Goal: Task Accomplishment & Management: Complete application form

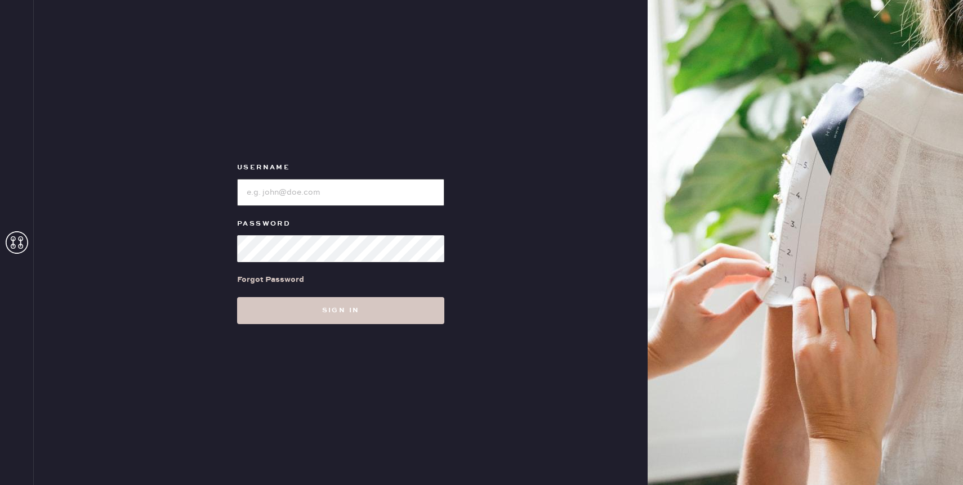
click at [344, 205] on input "loginName" at bounding box center [340, 192] width 207 height 27
type input "reformationcherrycreek"
click at [322, 325] on div "Username Password Forgot Password Sign in" at bounding box center [341, 242] width 614 height 485
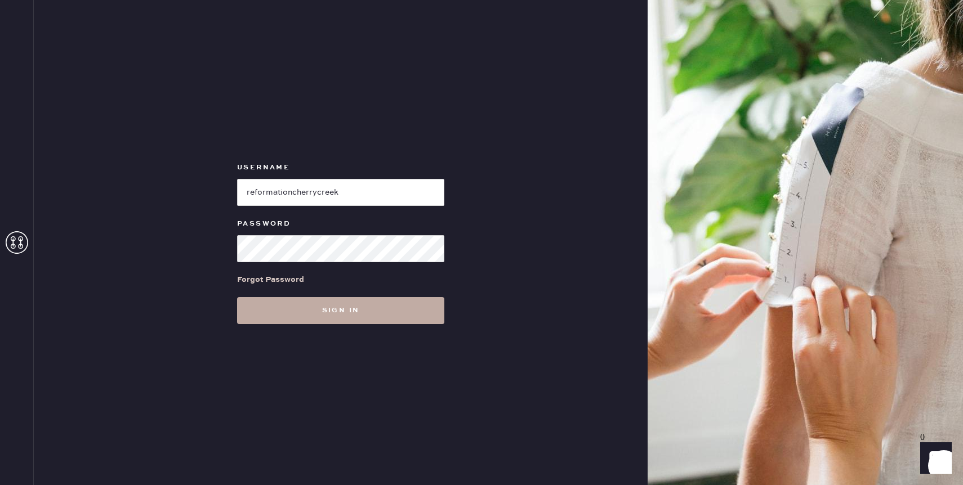
click at [324, 310] on button "Sign in" at bounding box center [340, 310] width 207 height 27
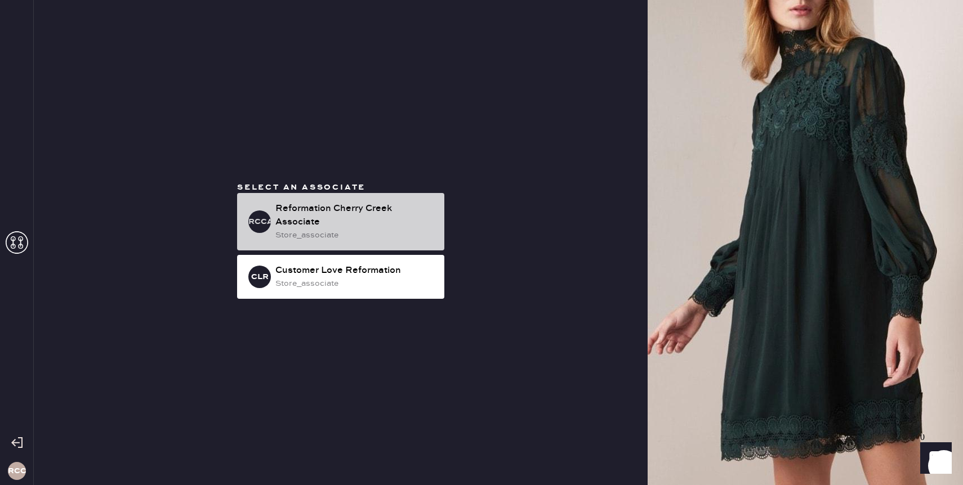
click at [328, 213] on div "Reformation Cherry Creek Associate" at bounding box center [355, 215] width 160 height 27
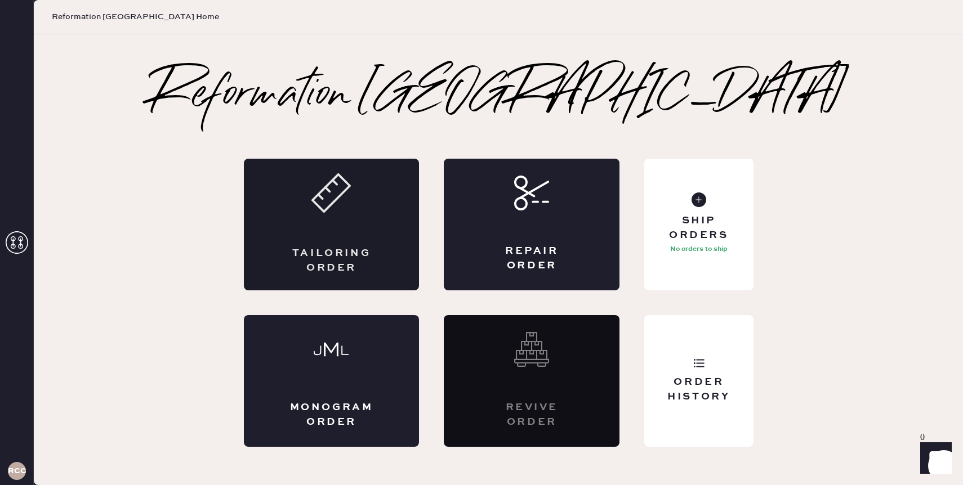
click at [346, 209] on icon at bounding box center [330, 192] width 39 height 39
click at [328, 199] on icon at bounding box center [330, 192] width 39 height 39
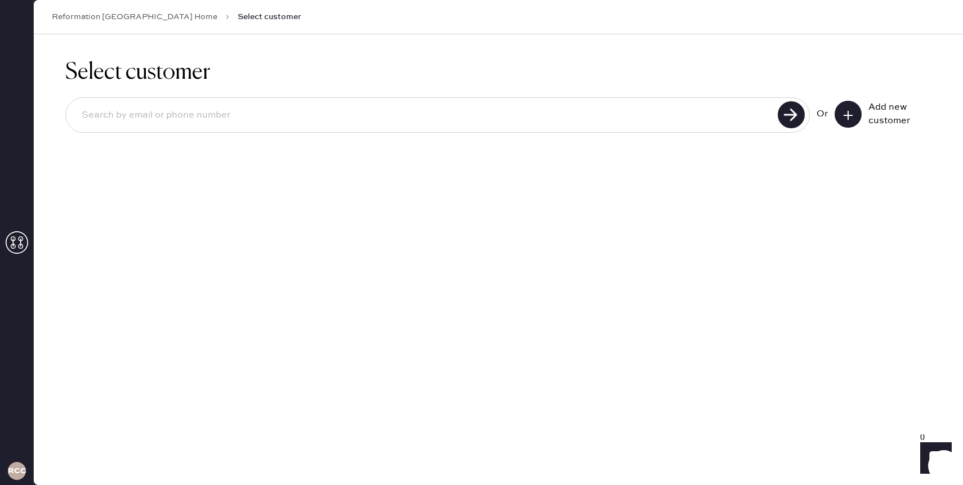
click at [849, 101] on button at bounding box center [847, 114] width 27 height 27
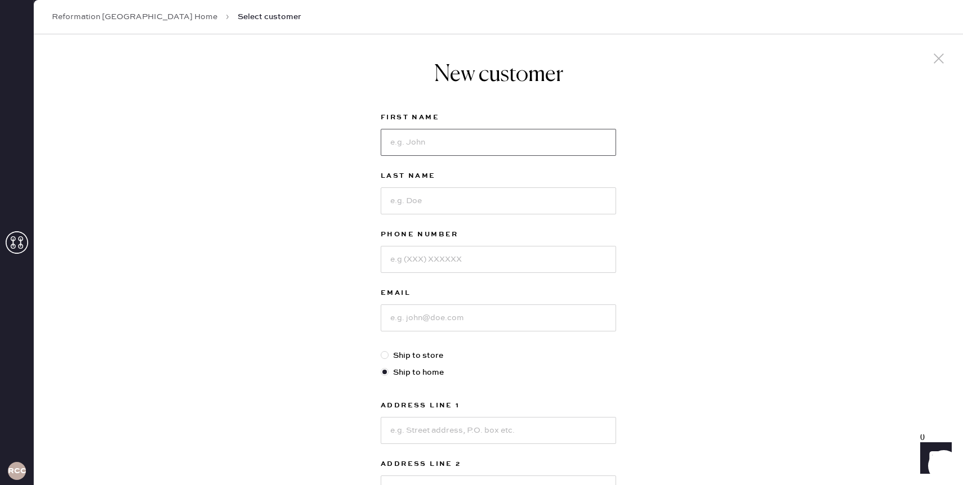
click at [555, 136] on input at bounding box center [498, 142] width 235 height 27
type input "[PERSON_NAME]"
paste input "17204256653"
type input "17204256653"
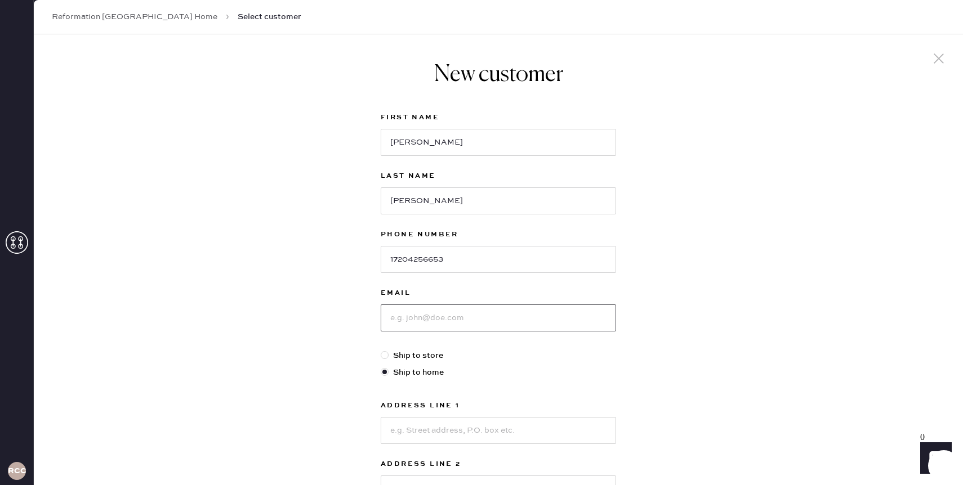
click at [414, 316] on input at bounding box center [498, 318] width 235 height 27
paste input "[EMAIL_ADDRESS][DOMAIN_NAME]"
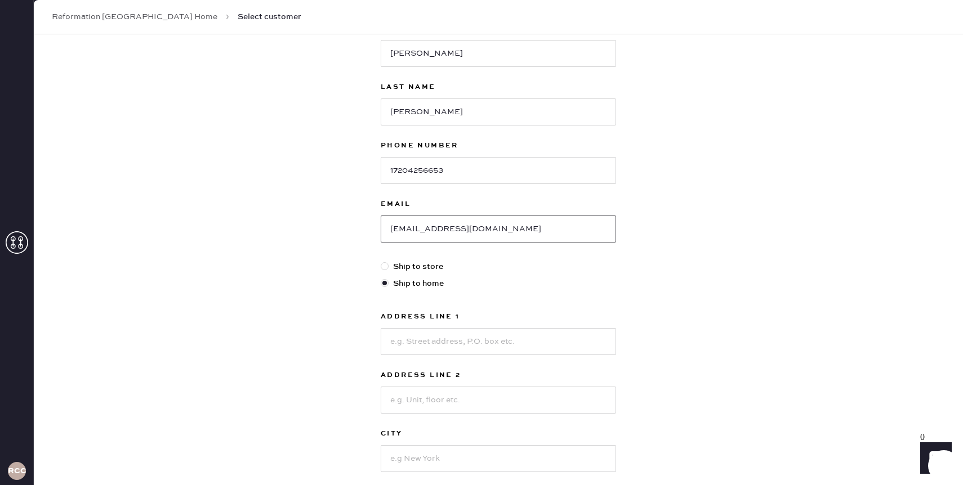
scroll to position [96, 0]
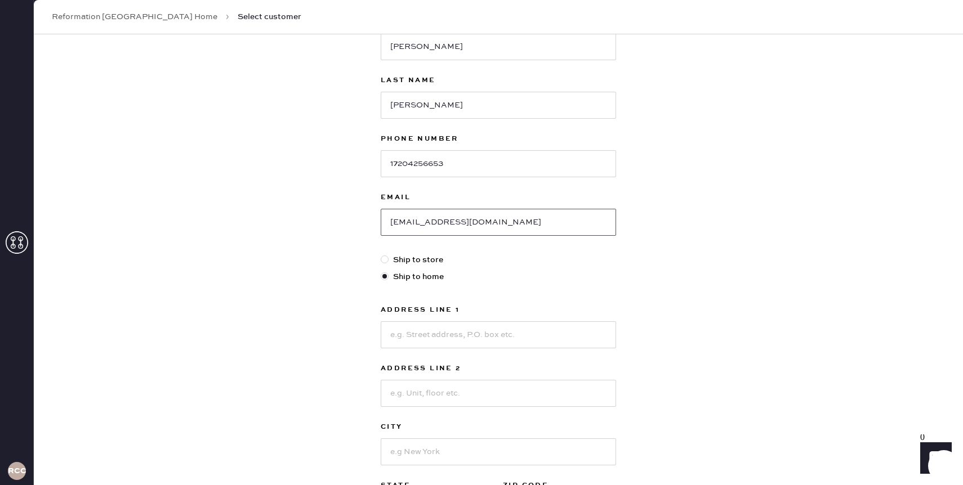
type input "[EMAIL_ADDRESS][DOMAIN_NAME]"
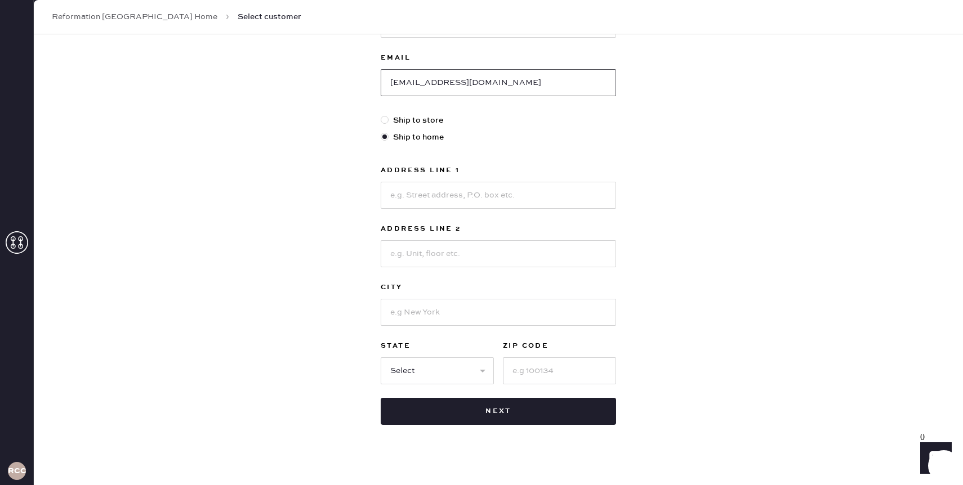
scroll to position [247, 0]
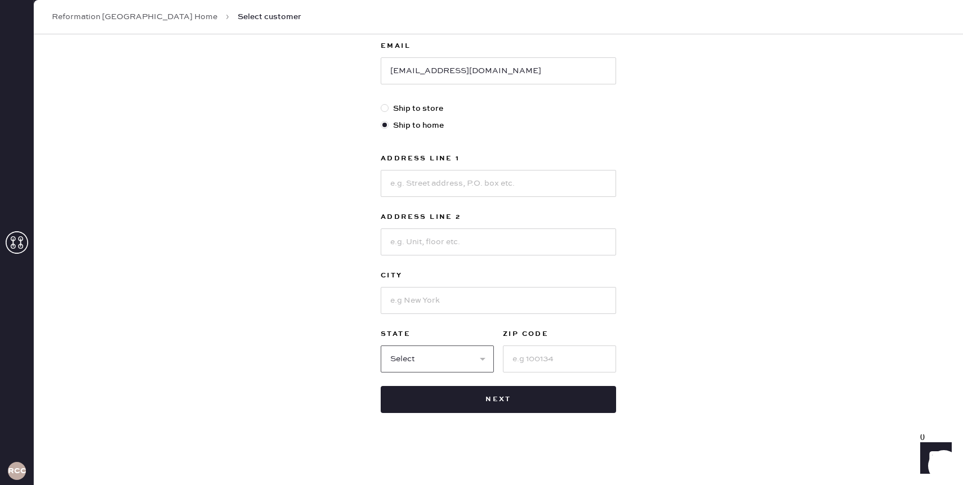
click at [463, 352] on select "Select AK AL AR AZ CA CO CT [GEOGRAPHIC_DATA] DE FL [GEOGRAPHIC_DATA] HI [GEOGR…" at bounding box center [437, 359] width 113 height 27
select select "CO"
click at [381, 346] on select "Select AK AL AR AZ CA CO CT [GEOGRAPHIC_DATA] DE FL [GEOGRAPHIC_DATA] HI [GEOGR…" at bounding box center [437, 359] width 113 height 27
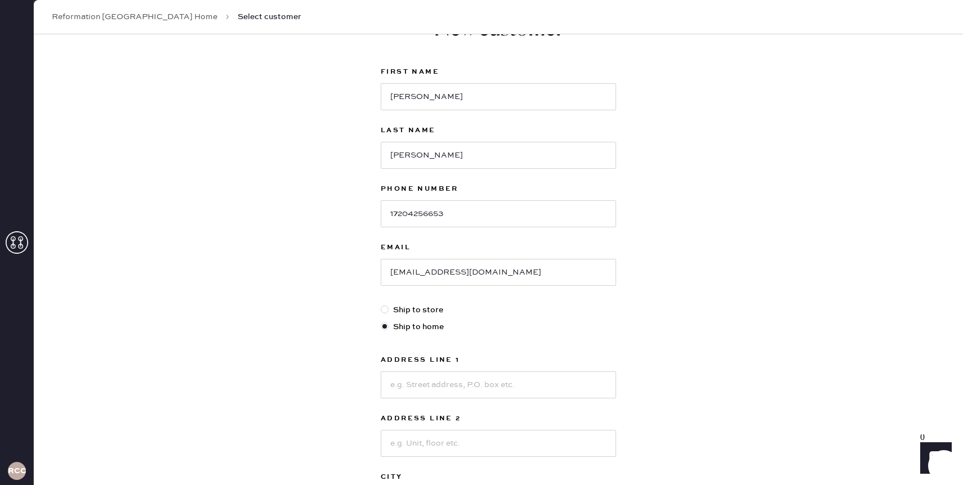
scroll to position [54, 0]
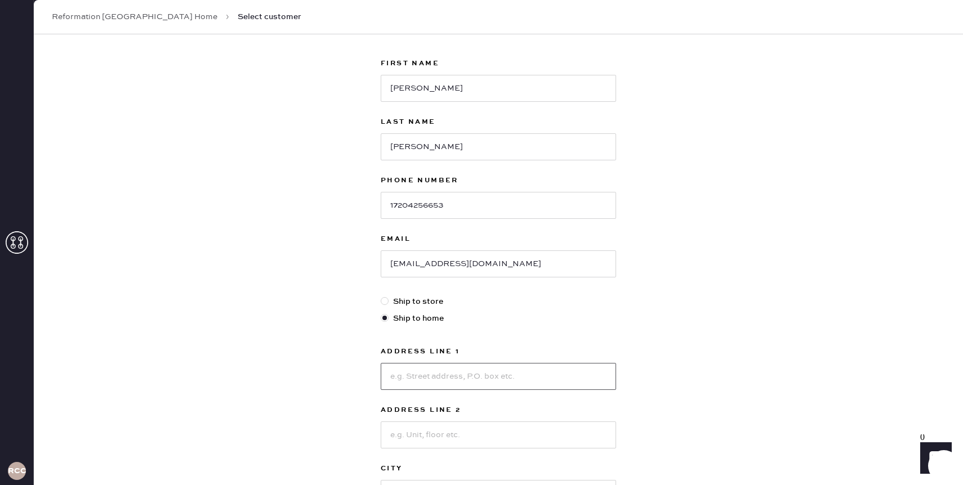
click at [435, 373] on input at bounding box center [498, 376] width 235 height 27
type input "[STREET_ADDRESS]"
click at [436, 430] on input at bounding box center [498, 435] width 235 height 27
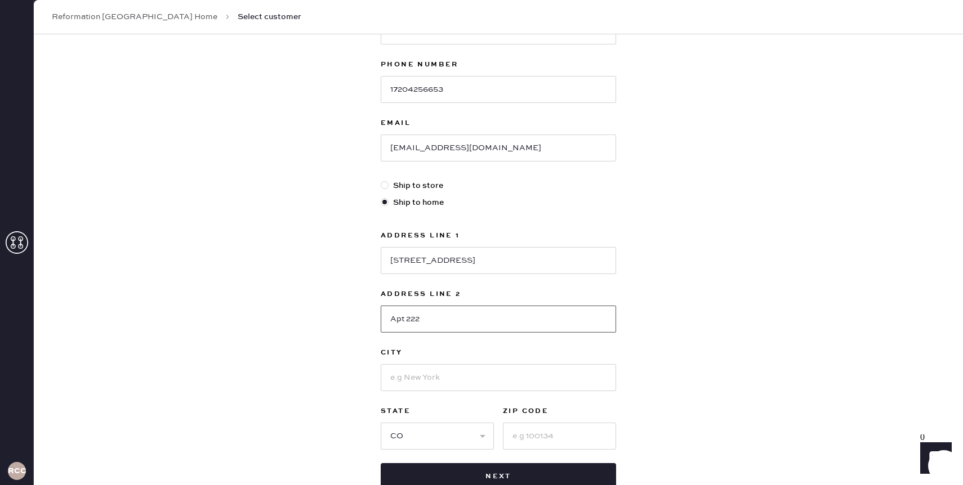
scroll to position [172, 0]
type input "Apt 222"
click at [436, 381] on input at bounding box center [498, 376] width 235 height 27
type input "[GEOGRAPHIC_DATA]"
click at [548, 426] on input at bounding box center [559, 434] width 113 height 27
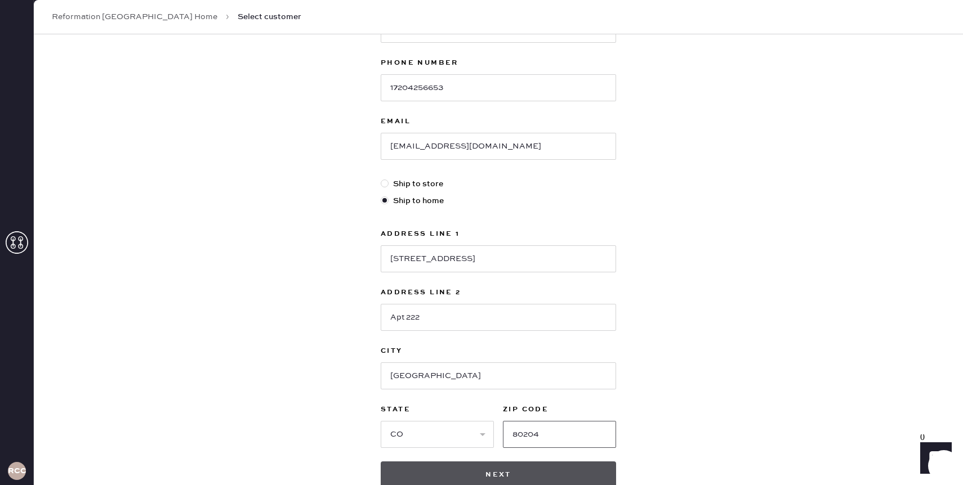
type input "80204"
click at [536, 480] on button "Next" at bounding box center [498, 475] width 235 height 27
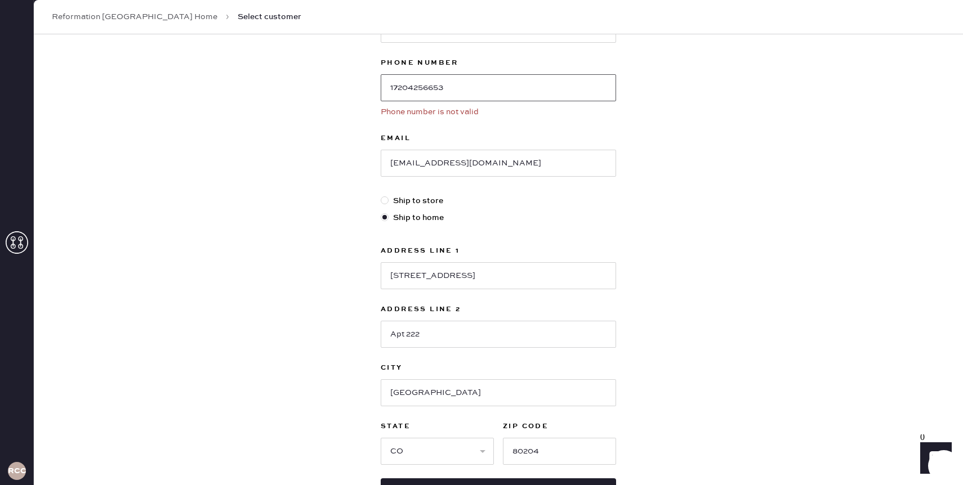
click at [394, 88] on input "17204256653" at bounding box center [498, 87] width 235 height 27
type input "7204256653"
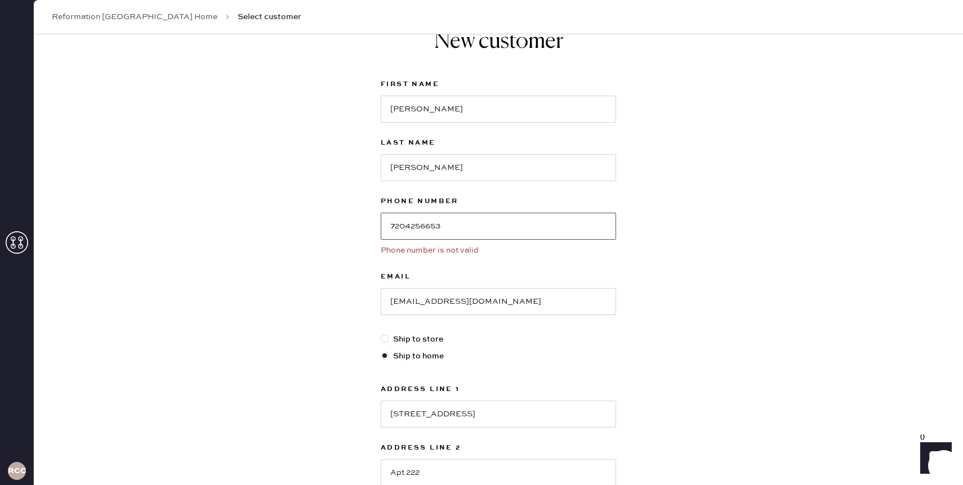
scroll to position [0, 0]
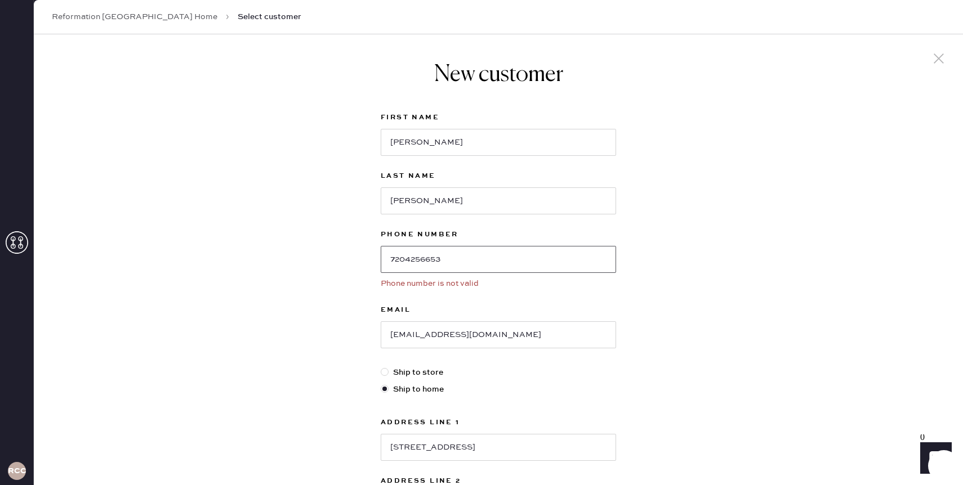
drag, startPoint x: 394, startPoint y: 88, endPoint x: 526, endPoint y: 236, distance: 198.6
click at [526, 235] on div "Phone Number [PHONE_NUMBER] Phone number is not valid" at bounding box center [498, 265] width 235 height 75
click at [482, 257] on input "7204256653" at bounding box center [498, 259] width 235 height 27
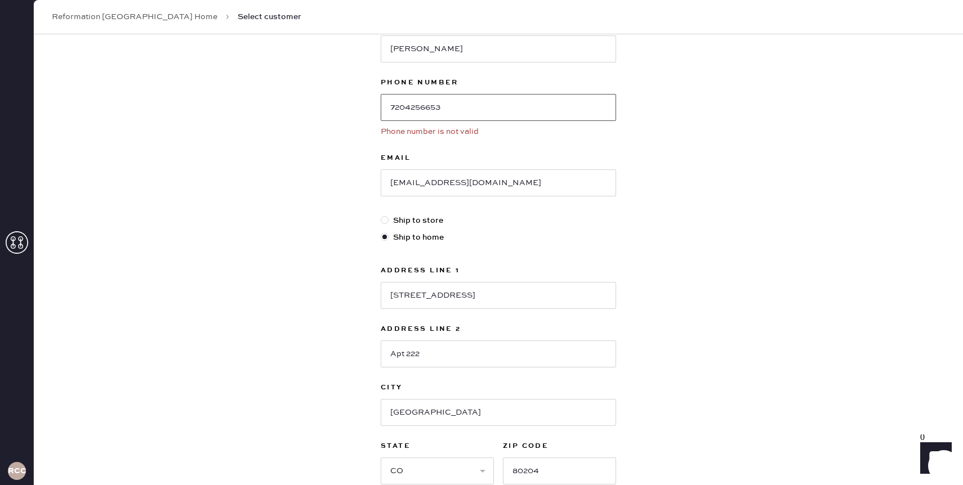
scroll to position [264, 0]
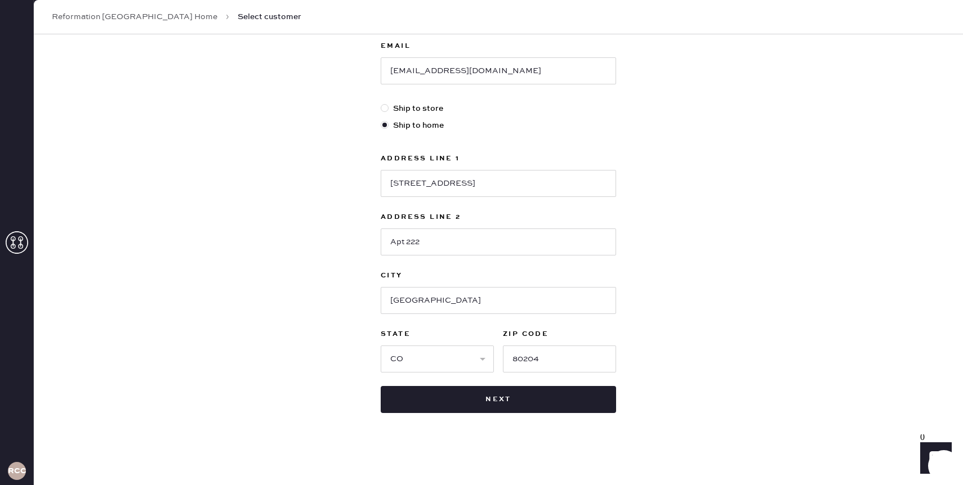
click at [535, 418] on div "New customer First Name [PERSON_NAME] Last Name [PERSON_NAME] Phone Number [PHO…" at bounding box center [498, 105] width 253 height 670
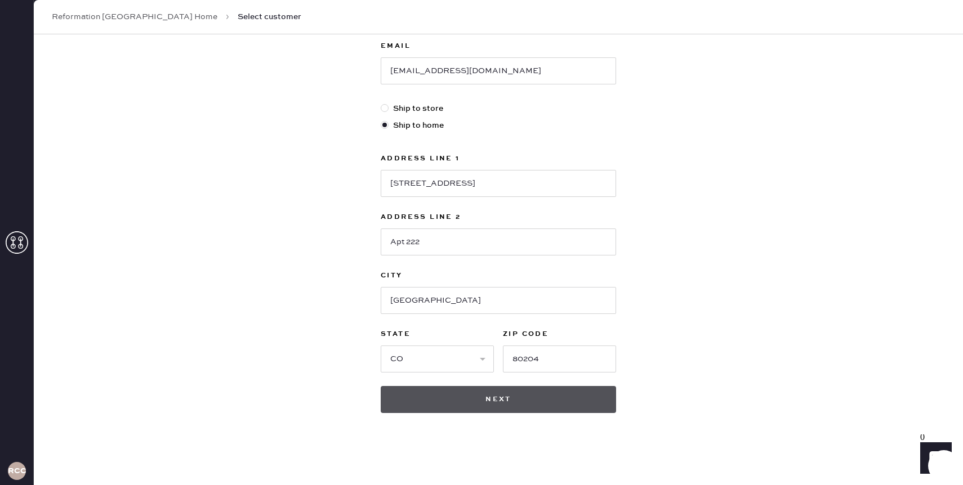
click at [530, 403] on button "Next" at bounding box center [498, 399] width 235 height 27
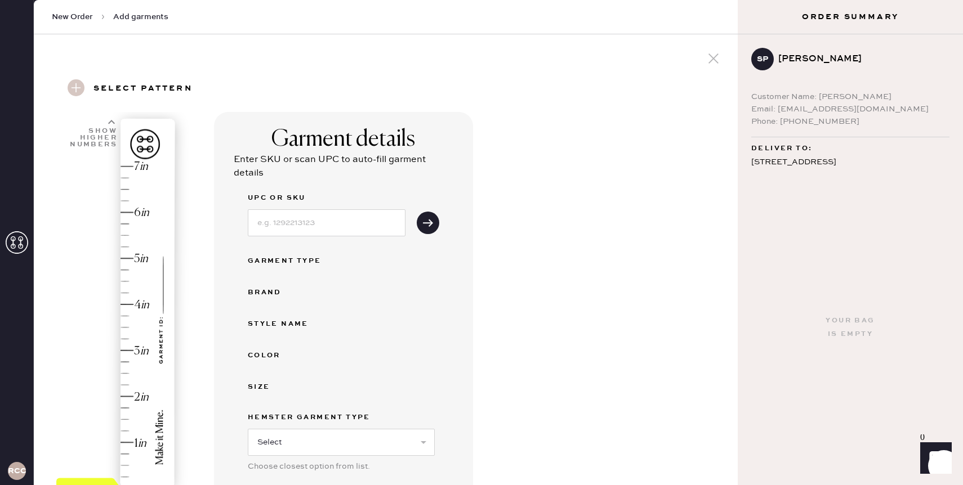
click at [514, 172] on div "Garment details Enter SKU or scan UPC to auto-fill garment details UPC or SKU G…" at bounding box center [471, 397] width 515 height 571
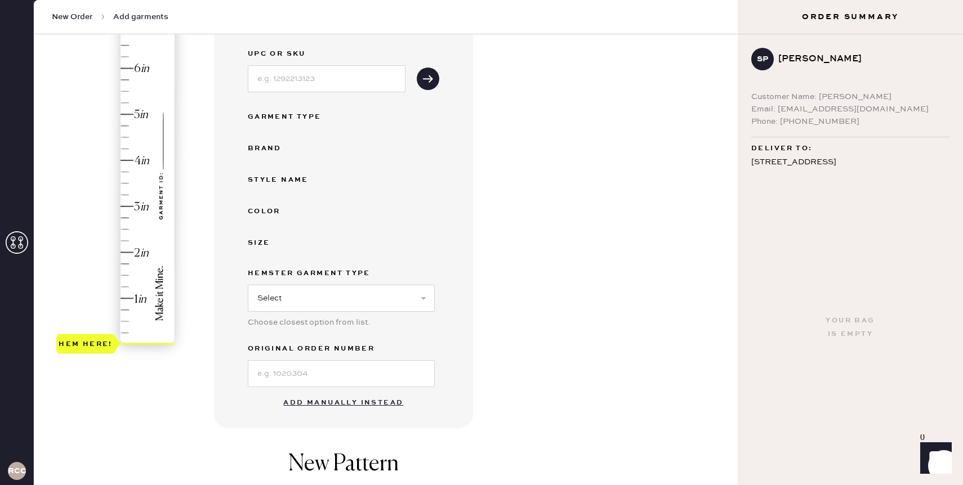
scroll to position [145, 0]
click at [352, 396] on button "Add manually instead" at bounding box center [342, 402] width 133 height 23
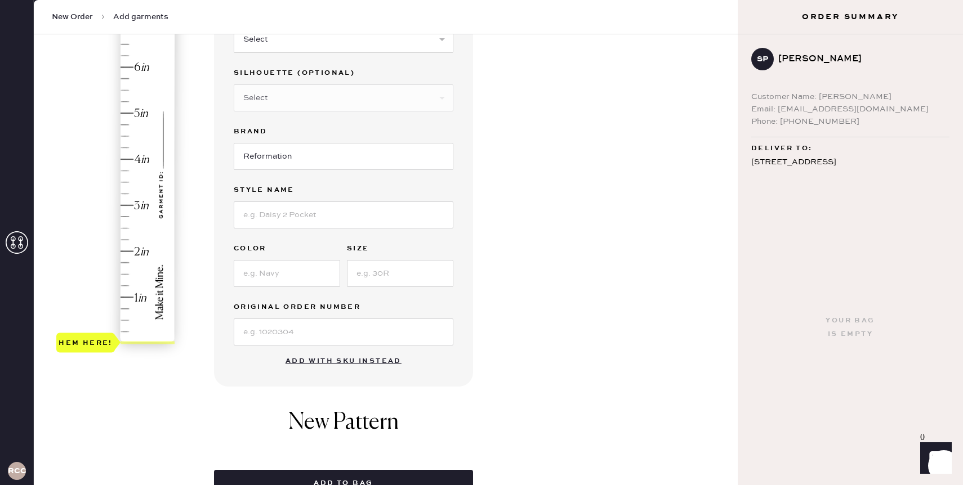
scroll to position [159, 0]
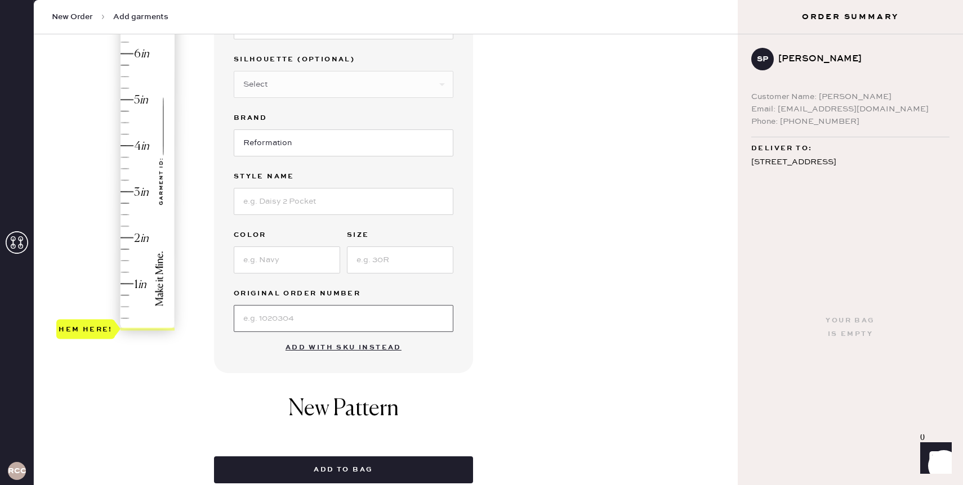
click at [339, 317] on input at bounding box center [344, 318] width 220 height 27
paste input "S30238976"
type input "S30238976"
click at [300, 256] on input at bounding box center [287, 260] width 106 height 27
type input "Honeyglow"
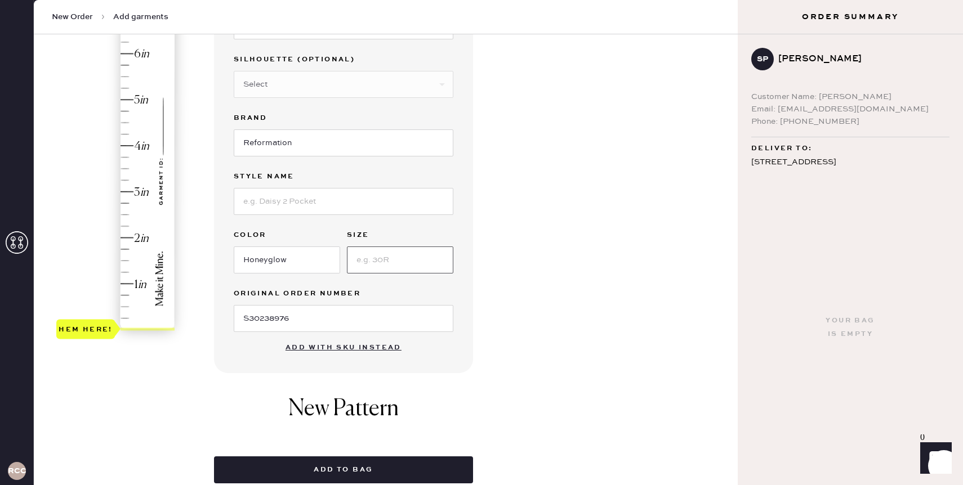
click at [414, 256] on input at bounding box center [400, 260] width 106 height 27
type input "4"
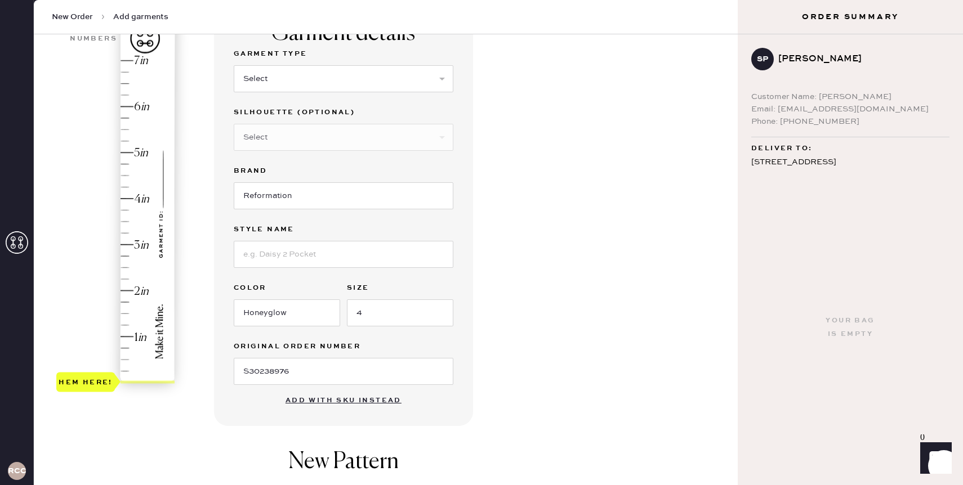
scroll to position [94, 0]
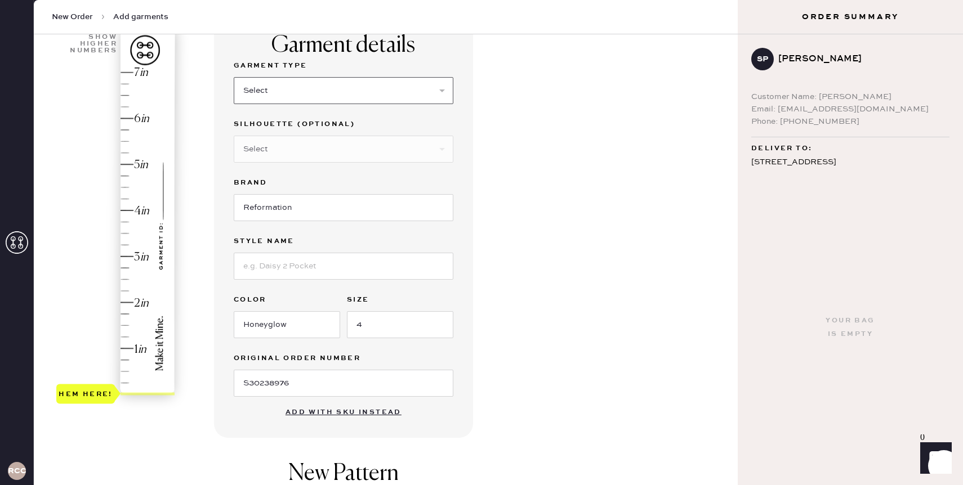
click at [262, 88] on select "Select Basic Skirt Jeans Leggings Pants Shorts Basic Sleeved Dress Basic Sleeve…" at bounding box center [344, 90] width 220 height 27
click at [234, 77] on select "Select Basic Skirt Jeans Leggings Pants Shorts Basic Sleeved Dress Basic Sleeve…" at bounding box center [344, 90] width 220 height 27
click at [313, 97] on select "Select Basic Skirt Jeans Leggings Pants Shorts Basic Sleeved Dress Basic Sleeve…" at bounding box center [344, 90] width 220 height 27
select select "6"
click at [234, 77] on select "Select Basic Skirt Jeans Leggings Pants Shorts Basic Sleeved Dress Basic Sleeve…" at bounding box center [344, 90] width 220 height 27
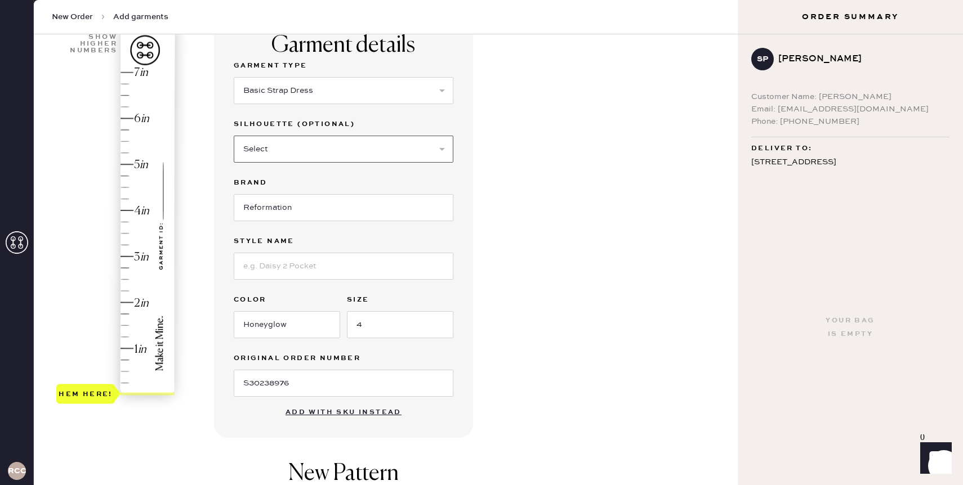
click at [301, 141] on select "Select Maxi Dress Midi Dress Mini Dress Other" at bounding box center [344, 149] width 220 height 27
select select "39"
click at [234, 136] on select "Select Maxi Dress Midi Dress Mini Dress Other" at bounding box center [344, 149] width 220 height 27
click at [280, 202] on input "Reformation" at bounding box center [344, 207] width 220 height 27
click at [276, 257] on input at bounding box center [344, 266] width 220 height 27
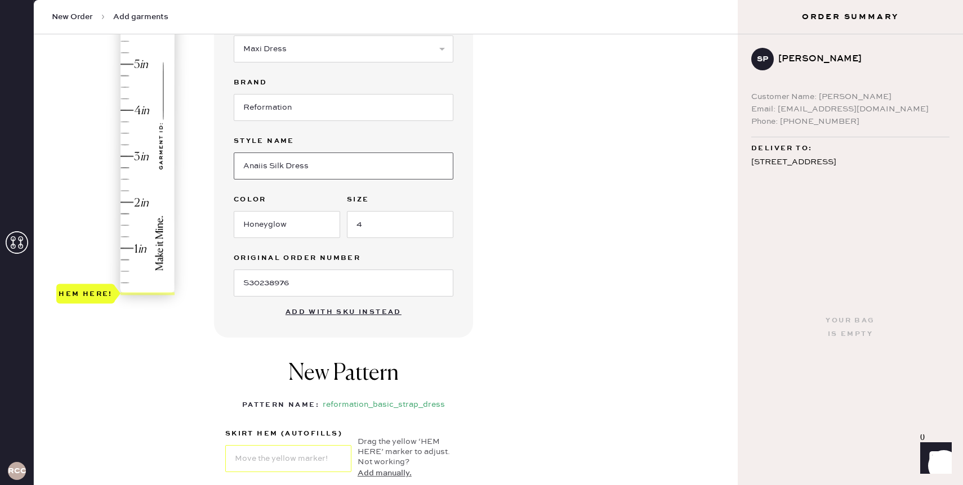
scroll to position [194, 0]
type input "Anaiis Silk Dress"
type input "4.75"
click at [123, 78] on div "Hem here!" at bounding box center [116, 134] width 120 height 332
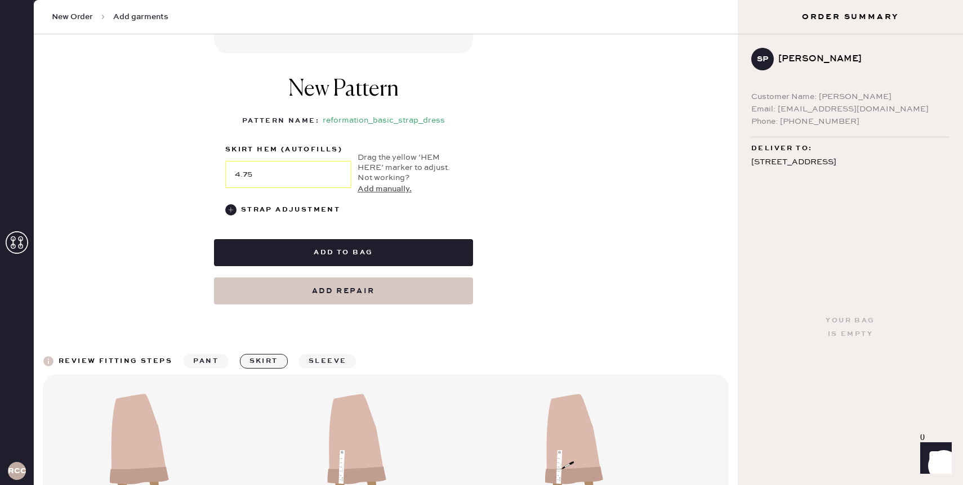
scroll to position [479, 0]
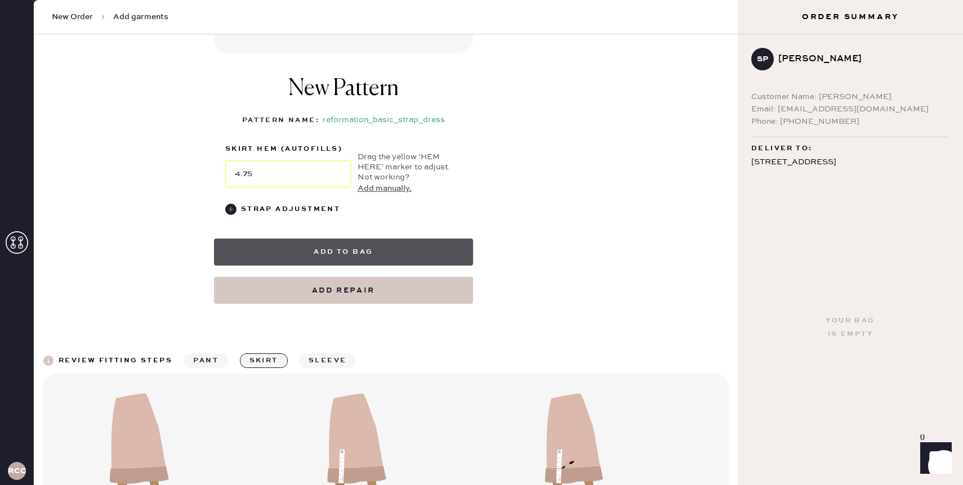
click at [392, 255] on button "Add to bag" at bounding box center [343, 252] width 259 height 27
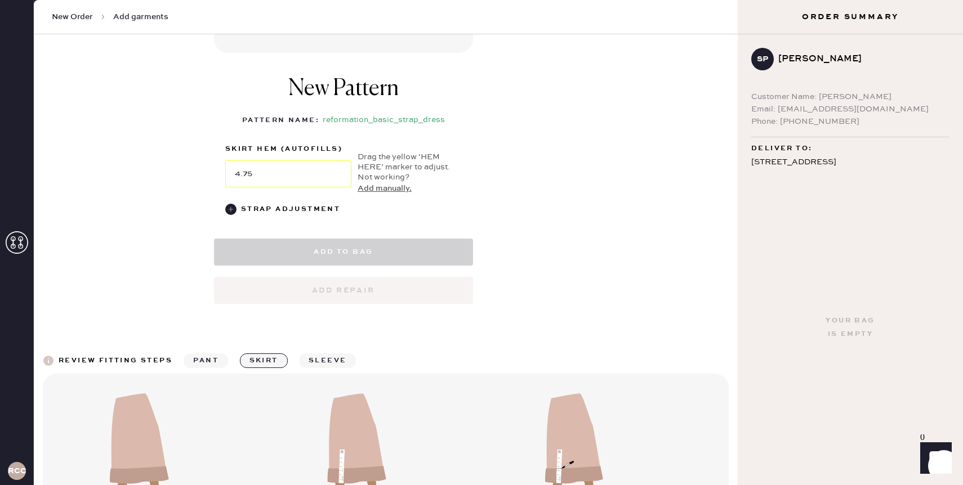
select select "6"
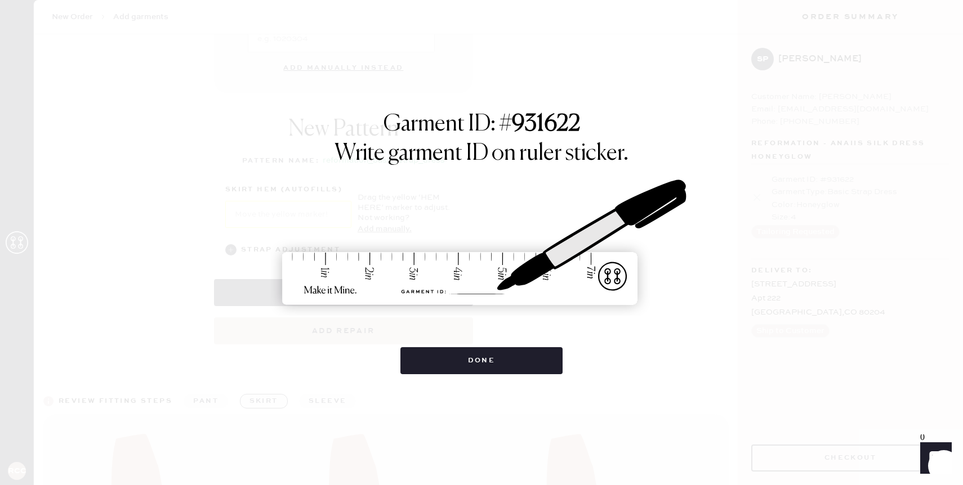
click at [448, 385] on div "Garment ID: # 931622 Write garment ID on ruler sticker. Done" at bounding box center [481, 242] width 963 height 485
click at [446, 365] on button "Done" at bounding box center [481, 360] width 163 height 27
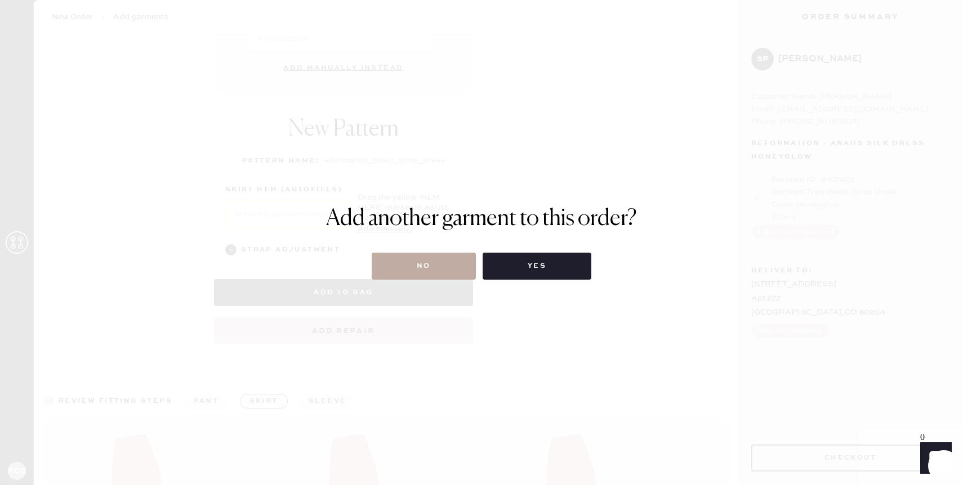
click at [455, 264] on button "No" at bounding box center [424, 266] width 104 height 27
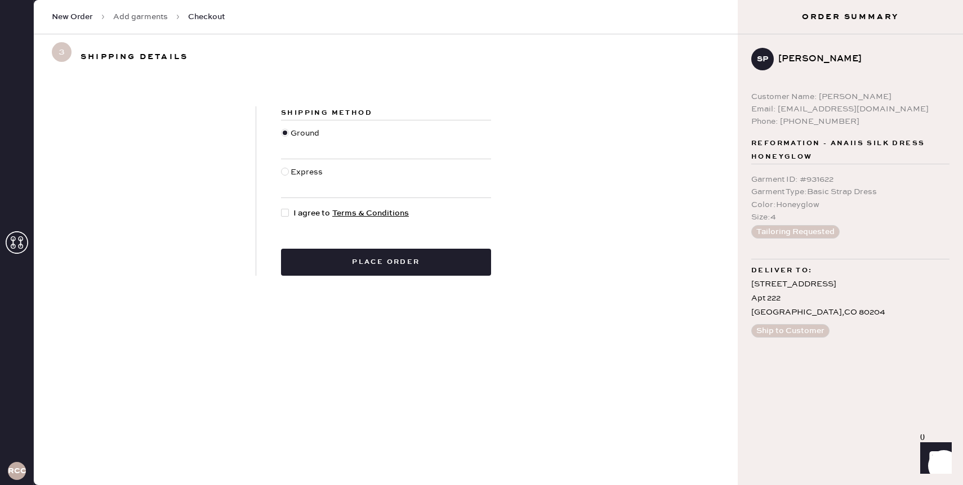
click at [304, 169] on div "Express" at bounding box center [308, 178] width 35 height 25
click at [282, 167] on input "Express" at bounding box center [281, 166] width 1 height 1
radio input "true"
click at [286, 212] on div at bounding box center [285, 213] width 8 height 8
click at [282, 208] on input "I agree to Terms & Conditions" at bounding box center [281, 207] width 1 height 1
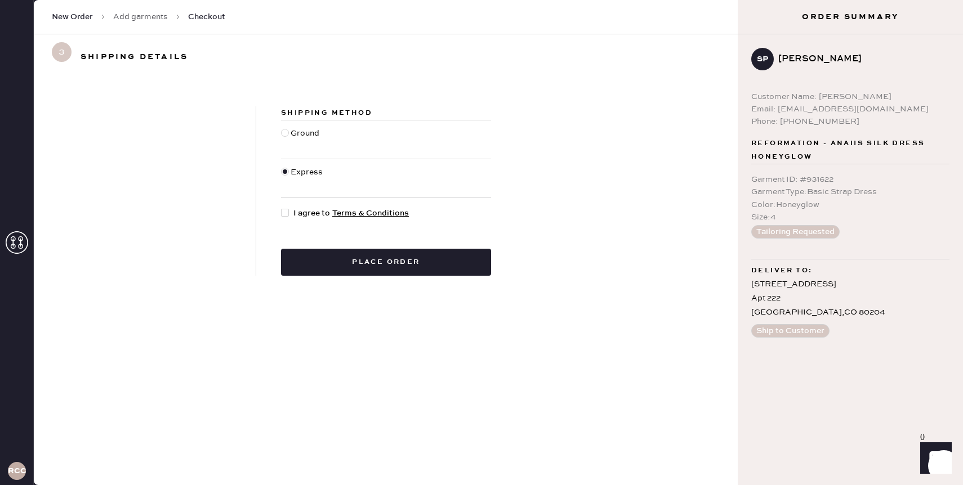
checkbox input "true"
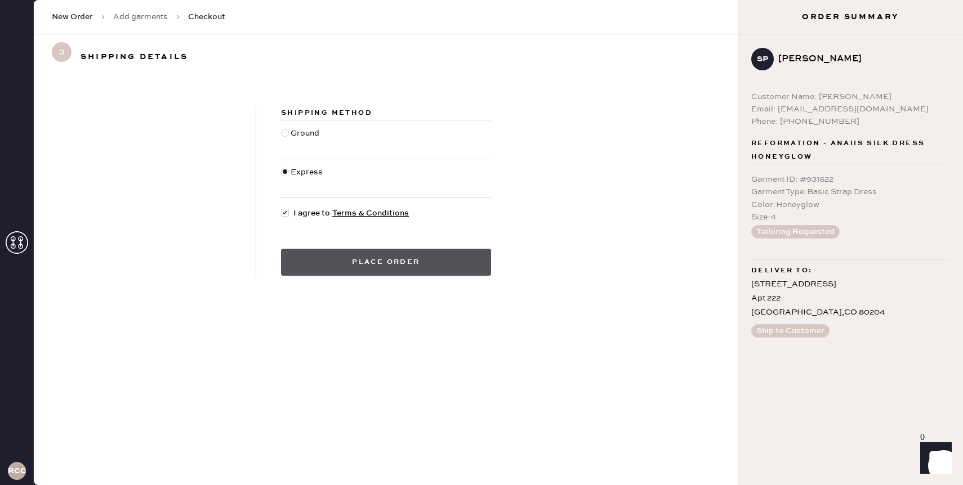
click at [414, 258] on button "Place order" at bounding box center [386, 262] width 210 height 27
